Goal: Information Seeking & Learning: Learn about a topic

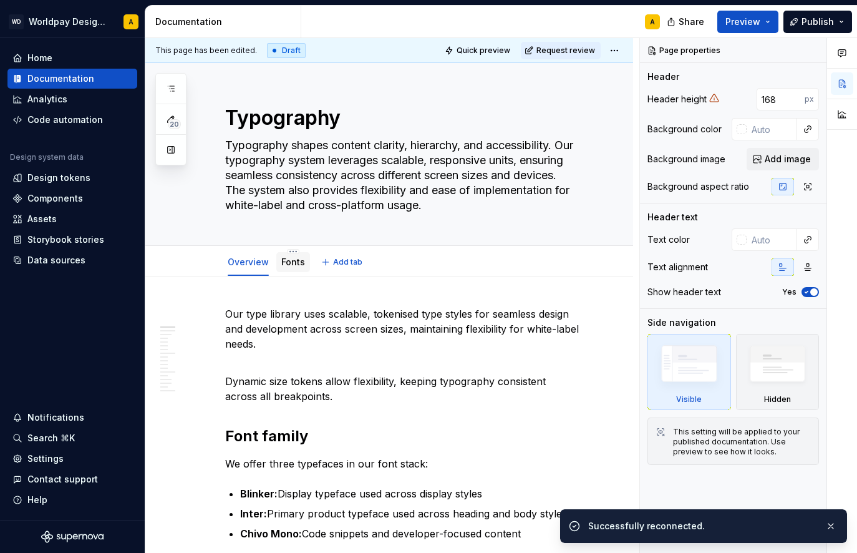
scroll to position [1, 0]
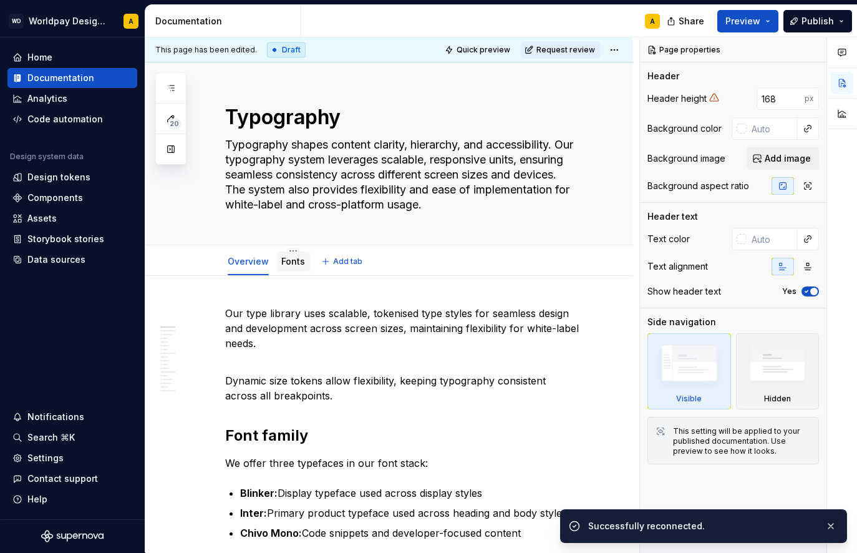
click at [289, 263] on link "Fonts" at bounding box center [293, 261] width 24 height 11
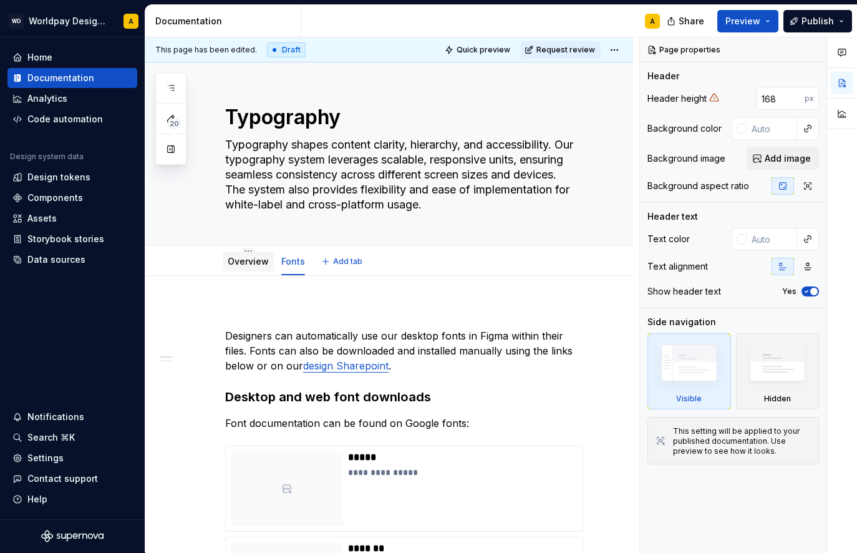
click at [253, 261] on link "Overview" at bounding box center [248, 261] width 41 height 11
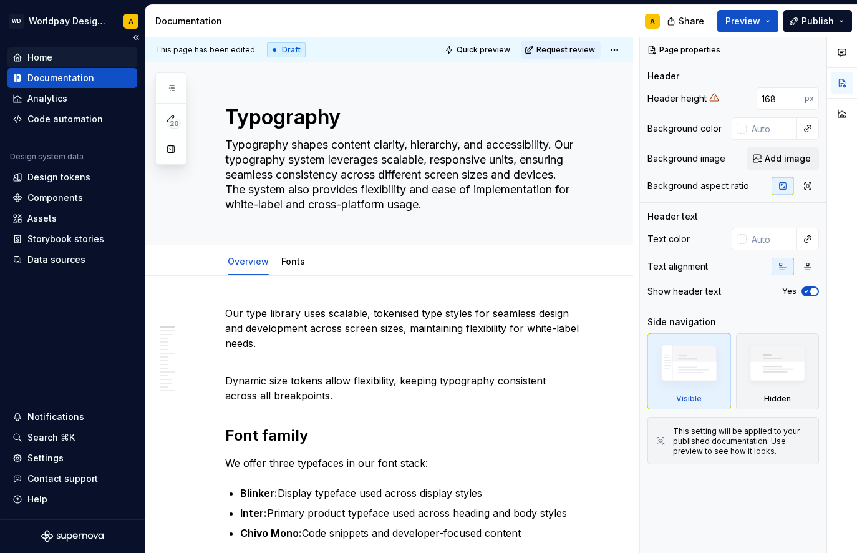
click at [45, 57] on div "Home" at bounding box center [39, 57] width 25 height 12
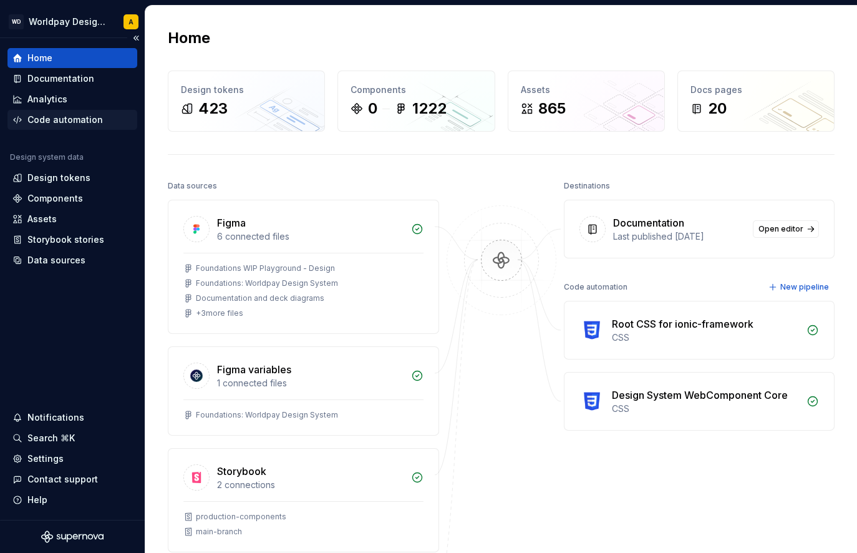
click at [51, 121] on div "Code automation" at bounding box center [64, 120] width 75 height 12
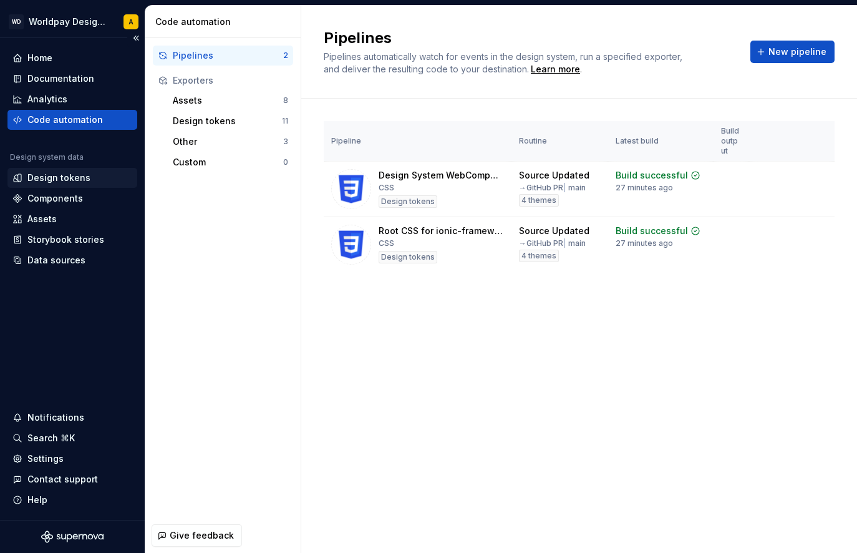
click at [58, 177] on div "Design tokens" at bounding box center [58, 178] width 63 height 12
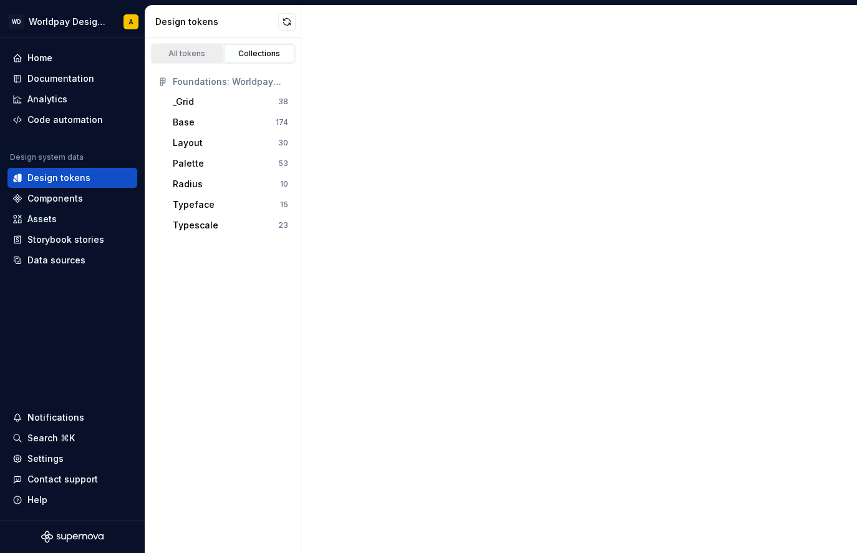
click at [187, 54] on div "All tokens" at bounding box center [187, 54] width 62 height 10
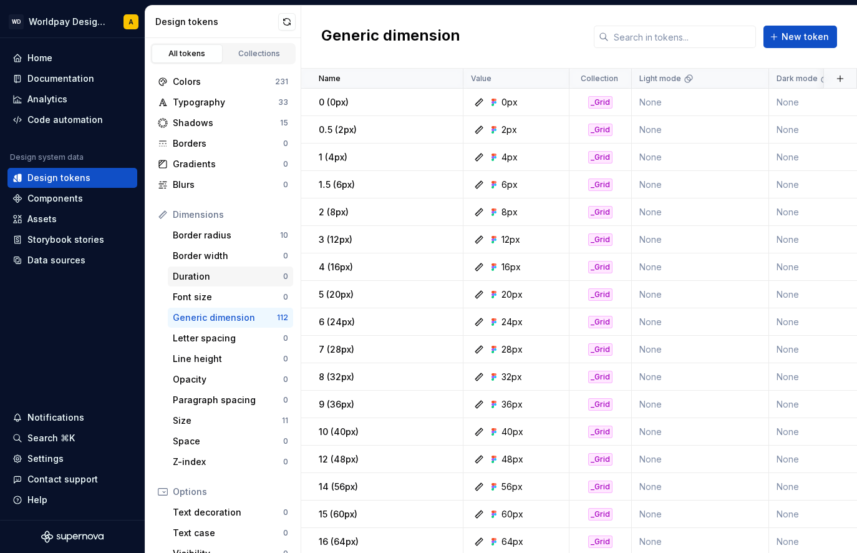
click at [203, 277] on div "Duration" at bounding box center [228, 276] width 110 height 12
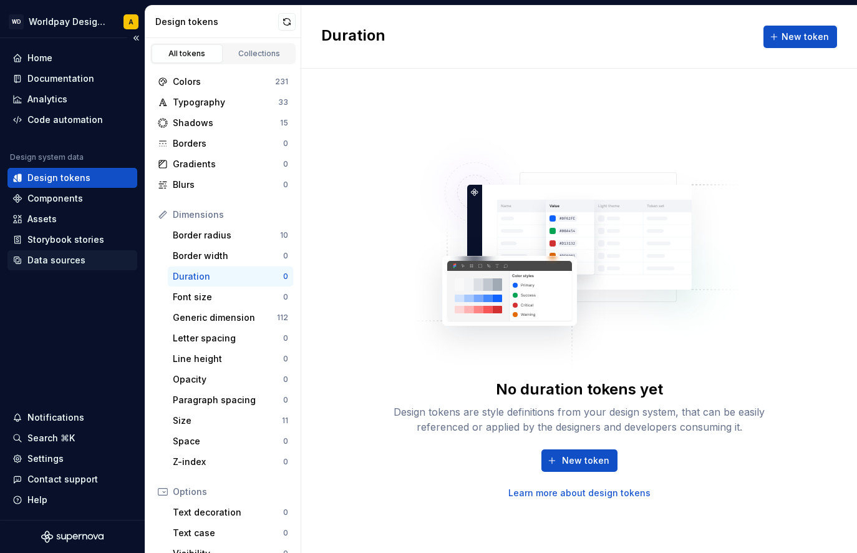
click at [59, 252] on div "Data sources" at bounding box center [72, 260] width 130 height 20
click at [59, 243] on div "Storybook stories" at bounding box center [65, 239] width 77 height 12
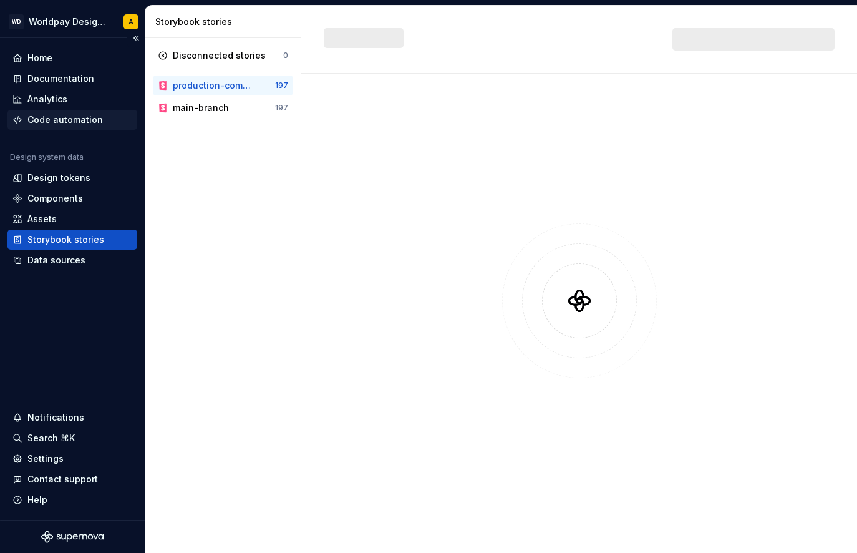
click at [49, 111] on div "Code automation" at bounding box center [72, 120] width 130 height 20
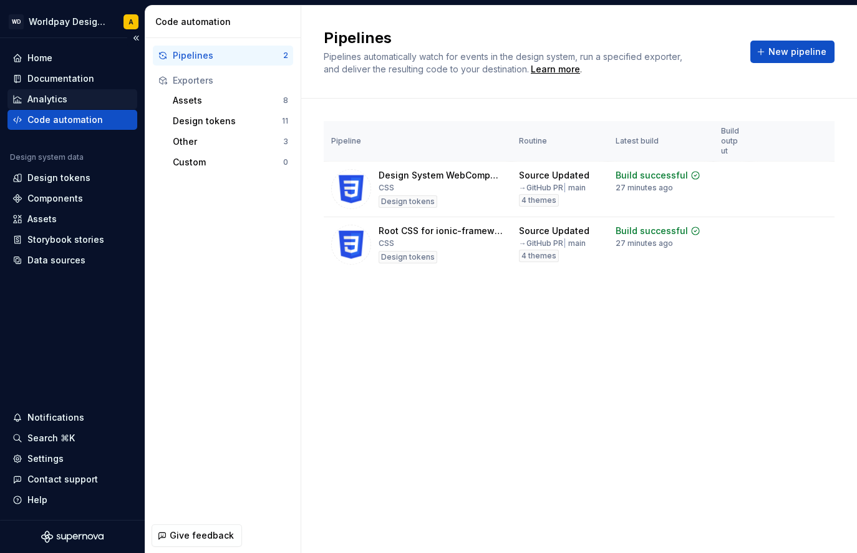
click at [41, 89] on div "Analytics" at bounding box center [72, 99] width 130 height 20
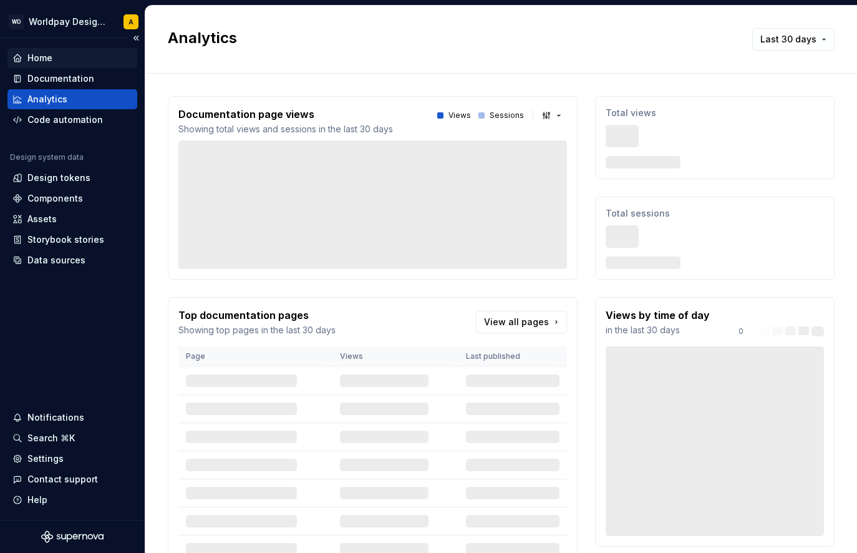
click at [37, 52] on div "Home" at bounding box center [39, 58] width 25 height 12
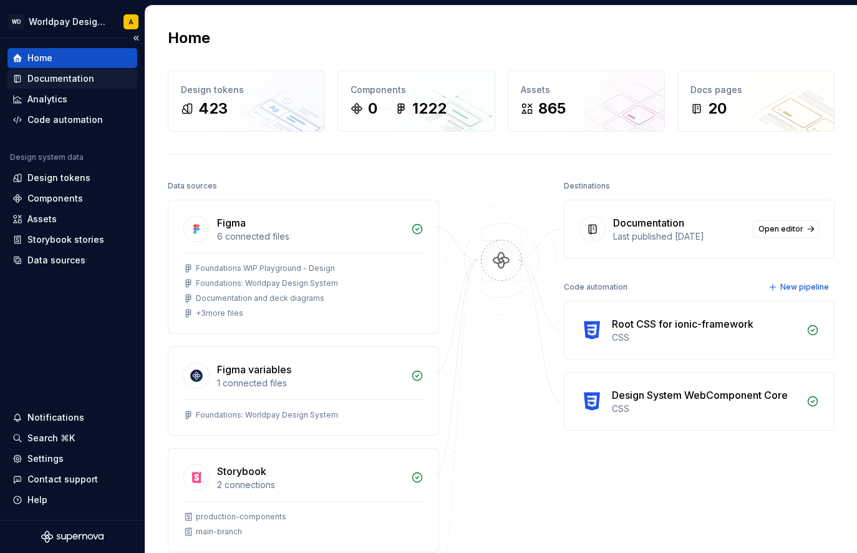
click at [45, 82] on div "Documentation" at bounding box center [60, 78] width 67 height 12
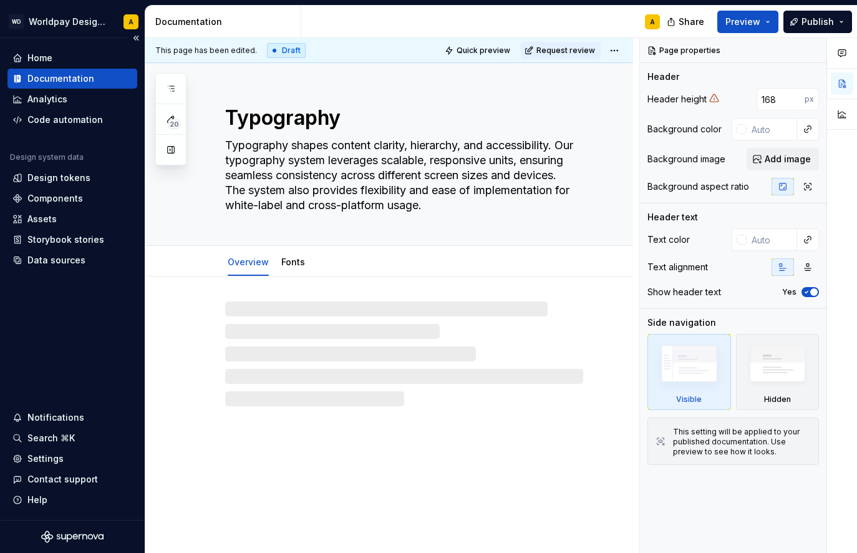
type textarea "*"
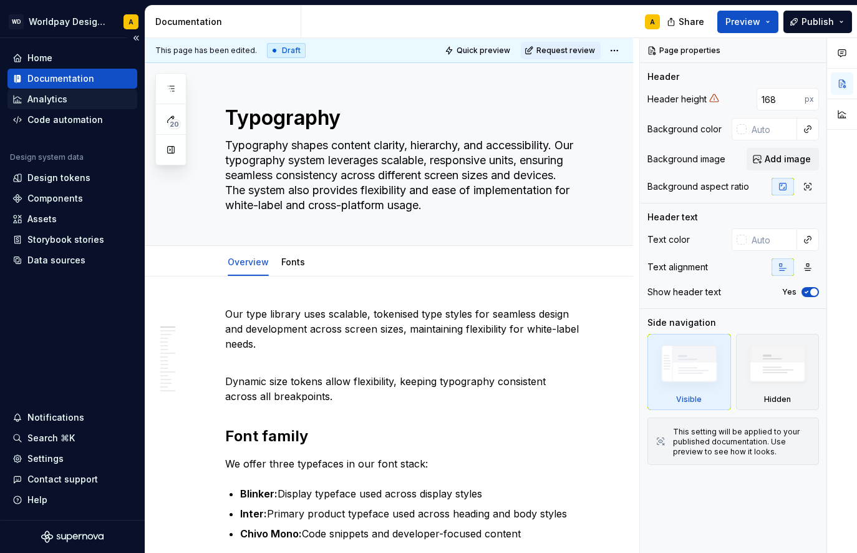
click at [52, 102] on div "Analytics" at bounding box center [47, 99] width 40 height 12
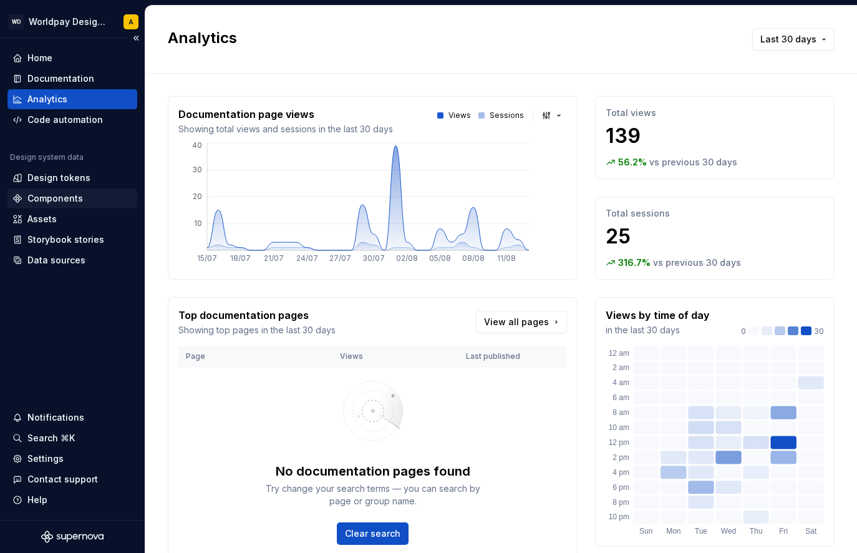
click at [49, 200] on div "Components" at bounding box center [55, 198] width 56 height 12
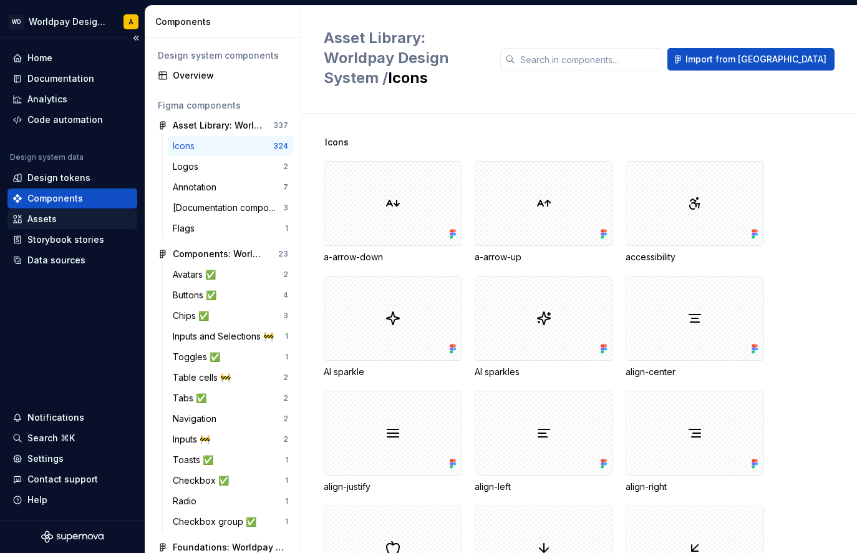
click at [50, 218] on div "Assets" at bounding box center [41, 219] width 29 height 12
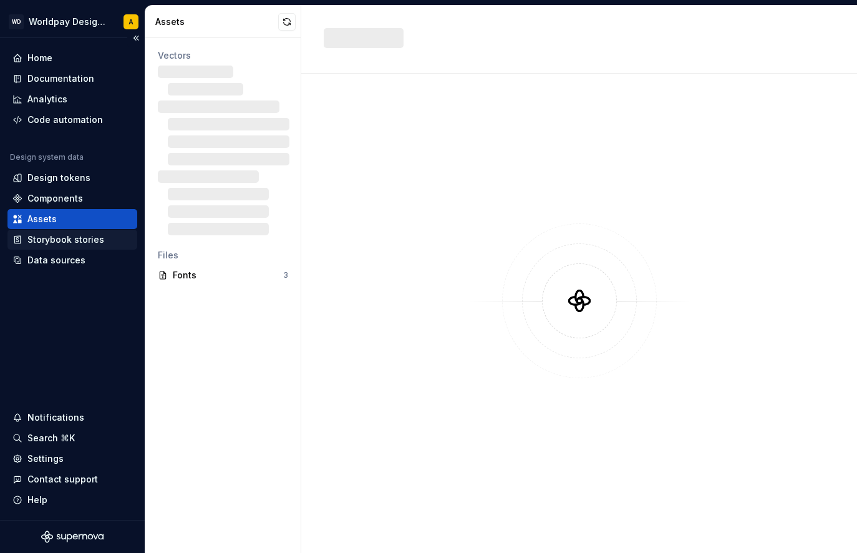
click at [62, 241] on div "Storybook stories" at bounding box center [65, 239] width 77 height 12
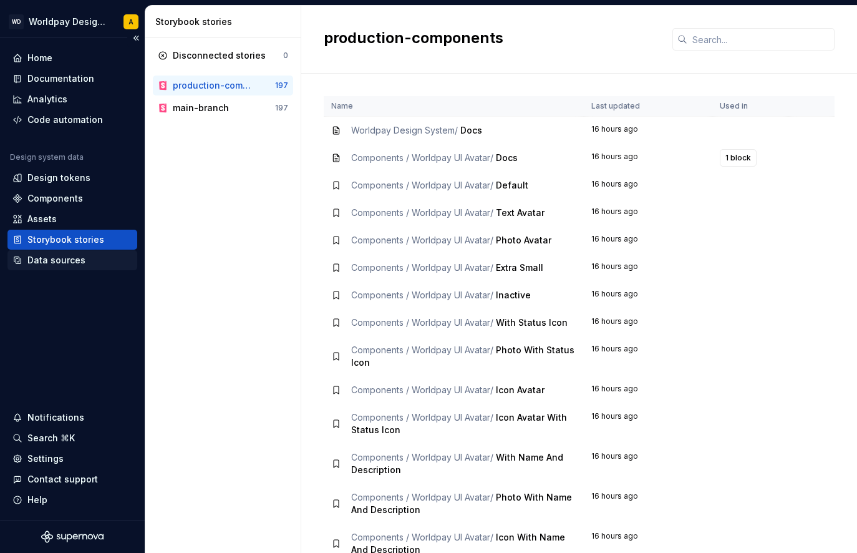
click at [70, 258] on div "Data sources" at bounding box center [56, 260] width 58 height 12
